Goal: Find specific page/section

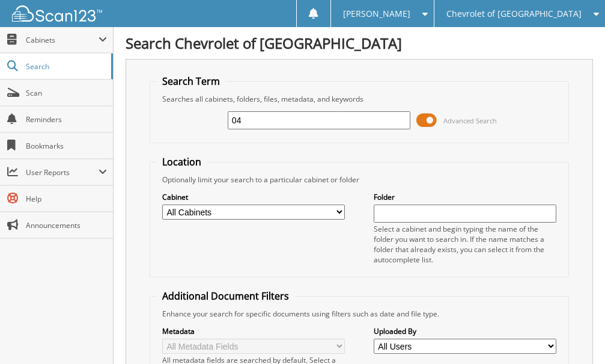
type input "0"
type input "104045"
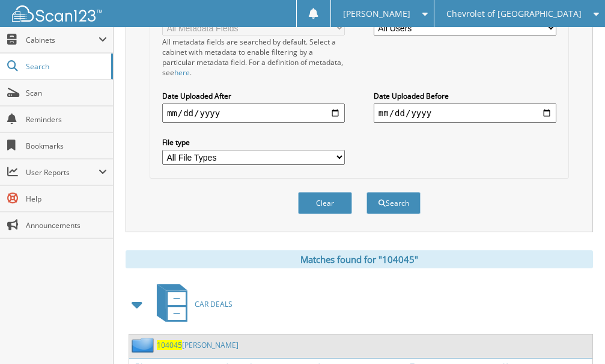
scroll to position [637, 0]
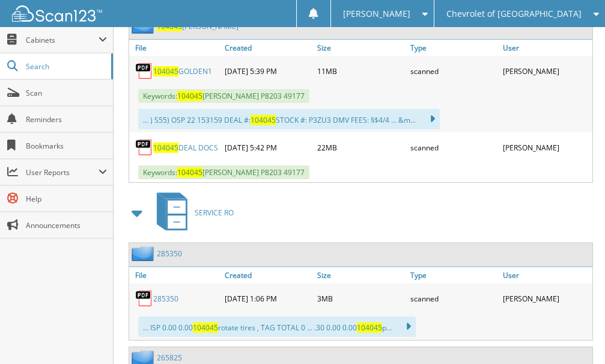
click at [190, 71] on link "104045 GOLDEN1" at bounding box center [182, 71] width 59 height 10
click at [47, 91] on span "Scan" at bounding box center [66, 93] width 81 height 10
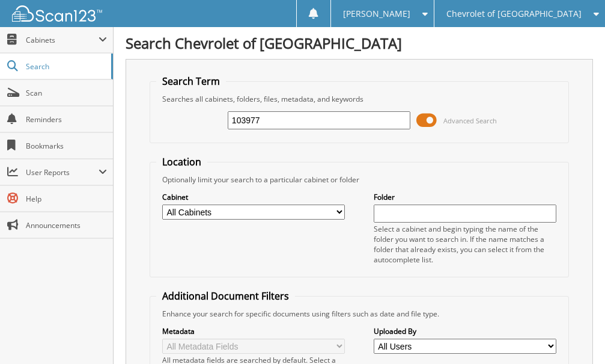
type input "103977"
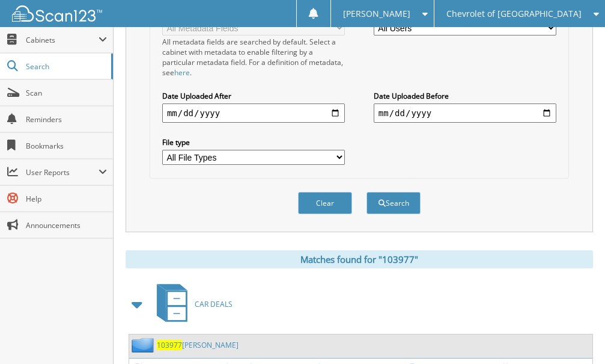
scroll to position [637, 0]
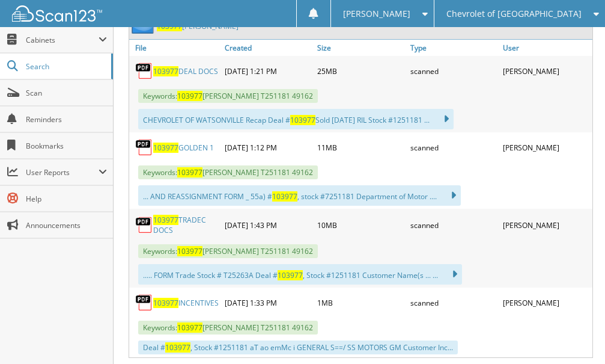
click at [200, 146] on link "103977 GOLDEN 1" at bounding box center [183, 147] width 61 height 10
click at [40, 90] on span "Scan" at bounding box center [66, 93] width 81 height 10
